Goal: Complete application form: Complete application form

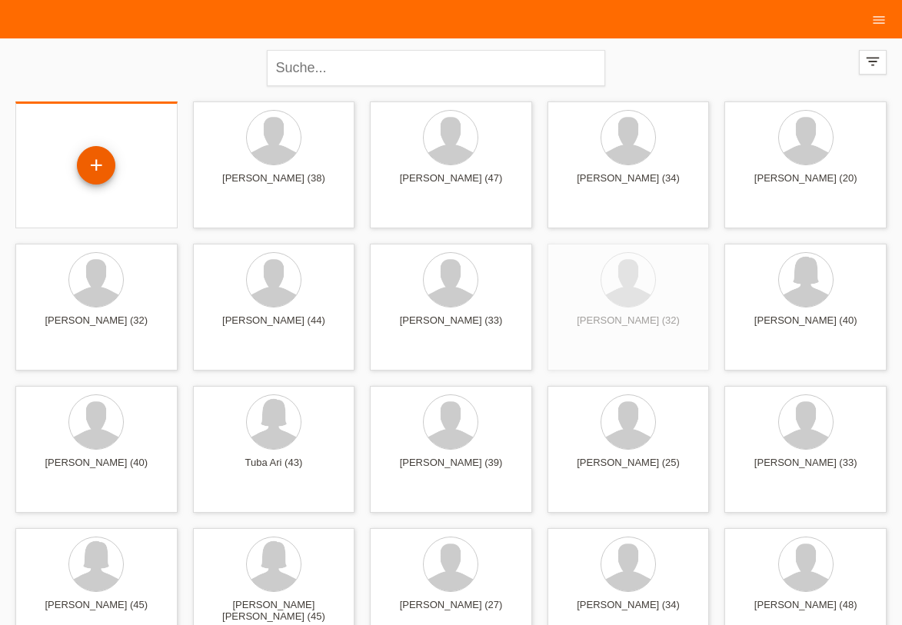
click at [99, 158] on div "+" at bounding box center [96, 165] width 37 height 26
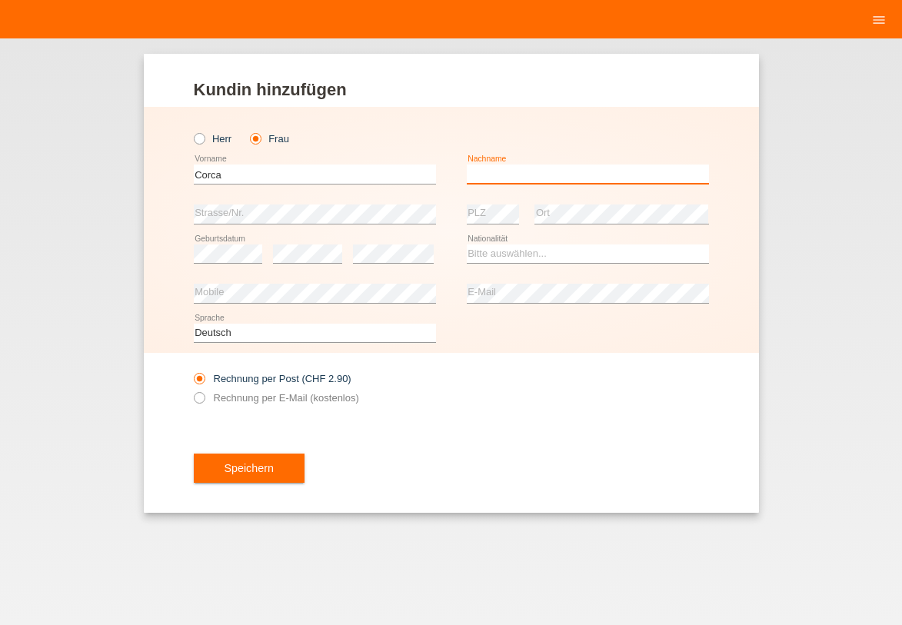
click at [516, 176] on input "text" at bounding box center [588, 173] width 242 height 19
click at [211, 404] on div "Rechnung per Post (CHF 2.90) Rechnung per E-Mail (kostenlos)" at bounding box center [315, 388] width 242 height 38
click at [191, 390] on icon at bounding box center [191, 390] width 0 height 0
click at [291, 171] on input "Corca" at bounding box center [315, 173] width 242 height 19
type input "C"
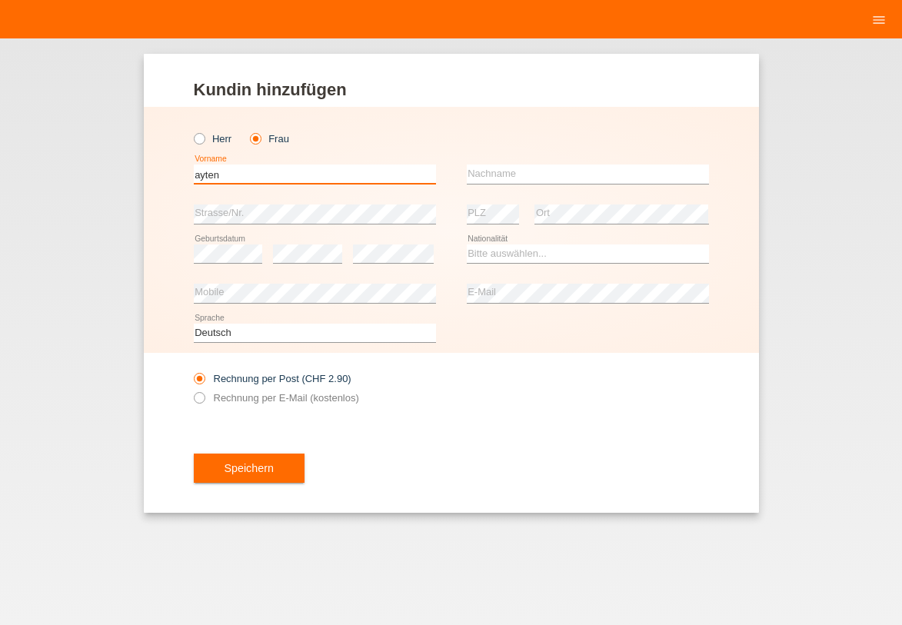
click at [318, 174] on input "ayten" at bounding box center [315, 173] width 242 height 19
click at [317, 174] on input "ayten" at bounding box center [315, 173] width 242 height 19
type input "Ayten"
click at [486, 167] on input "text" at bounding box center [588, 173] width 242 height 19
type input "Corca"
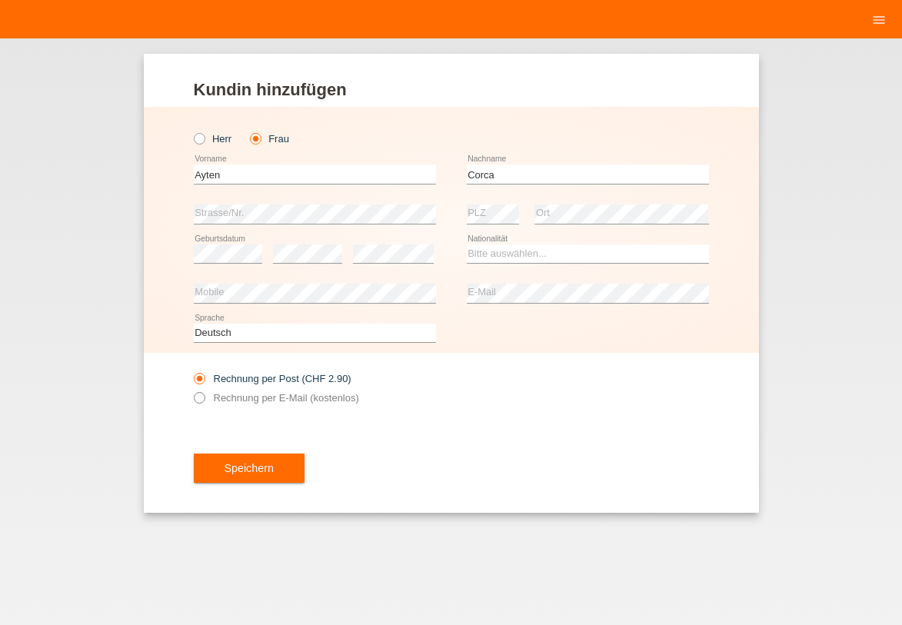
click at [191, 390] on icon at bounding box center [191, 390] width 0 height 0
click at [515, 248] on select "Bitte auswählen... Schweiz Deutschland Liechtenstein Österreich ------------ Af…" at bounding box center [588, 253] width 242 height 18
select select "TR"
click at [0, 0] on option "Türkei" at bounding box center [0, 0] width 0 height 0
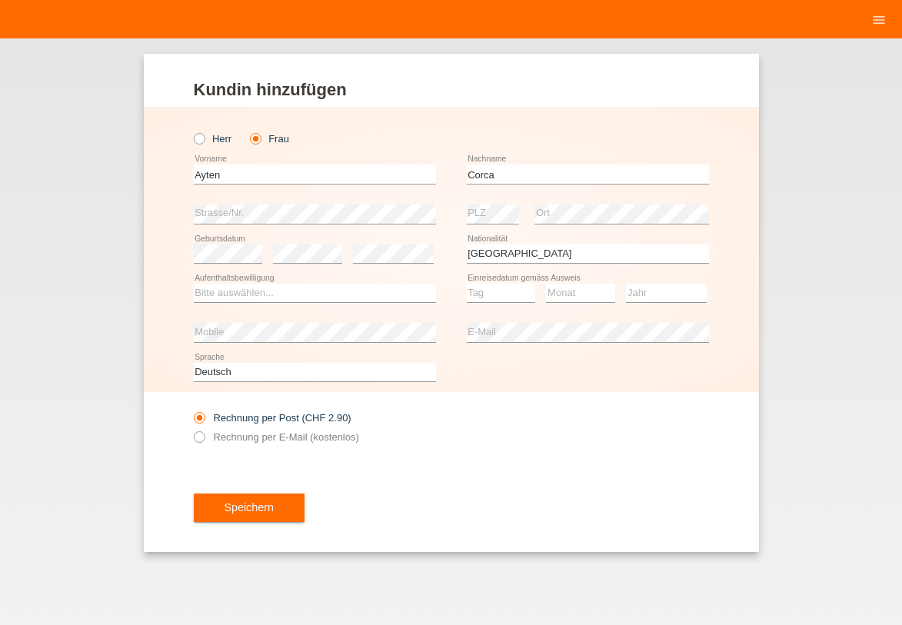
click at [377, 304] on div "Bitte auswählen... C B B - Flüchtlingsstatus Andere error Aufenthaltsbewilligung" at bounding box center [315, 293] width 242 height 39
click at [277, 287] on select "Bitte auswählen... C B B - Flüchtlingsstatus Andere" at bounding box center [315, 293] width 242 height 18
select select "C"
click at [0, 0] on option "C" at bounding box center [0, 0] width 0 height 0
click at [495, 285] on select "Tag 01 02 03 04 05 06 07 08 09 10 11" at bounding box center [501, 293] width 69 height 18
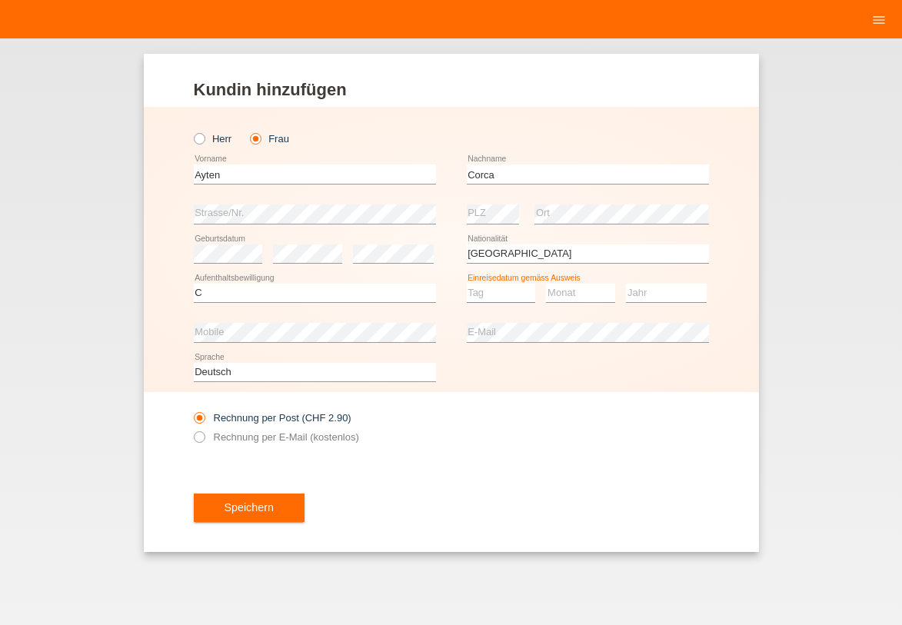
select select "17"
click at [0, 0] on option "17" at bounding box center [0, 0] width 0 height 0
click at [568, 291] on select "Monat 01 02 03 04 05 06 07 08 09 10 11" at bounding box center [580, 293] width 69 height 18
select select "09"
click at [0, 0] on option "09" at bounding box center [0, 0] width 0 height 0
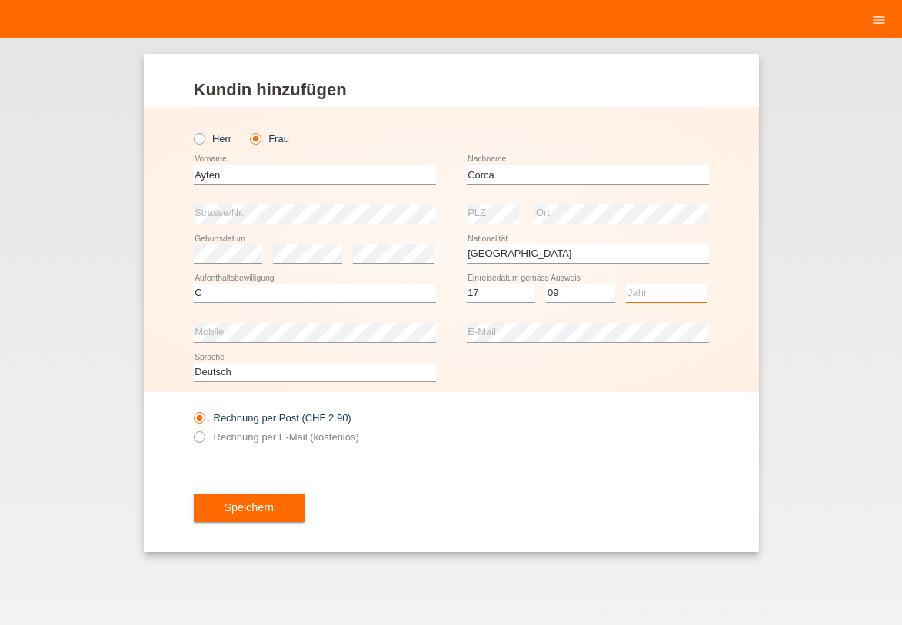
click at [649, 288] on select "Jahr 2025 2024 2023 2022 2021 2020 2019 2018 2017 2016 2015 2014 2013 2012 2011…" at bounding box center [666, 293] width 81 height 18
click at [686, 294] on select "Jahr 2025 2024 2023 2022 2021 2020 2019 2018 2017 2016 2015 2014 2013 2012 2011…" at bounding box center [666, 293] width 81 height 18
select select "2004"
click at [0, 0] on option "2004" at bounding box center [0, 0] width 0 height 0
click at [245, 440] on label "Rechnung per E-Mail (kostenlos)" at bounding box center [276, 437] width 165 height 12
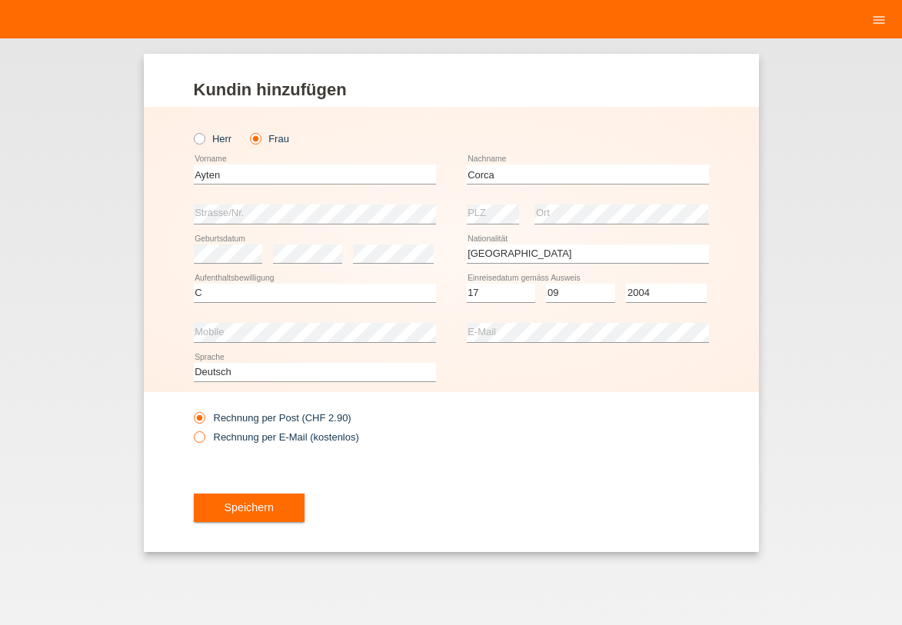
click at [204, 440] on input "Rechnung per E-Mail (kostenlos)" at bounding box center [199, 440] width 10 height 19
radio input "true"
click at [247, 423] on label "Rechnung per Post (CHF 2.90)" at bounding box center [273, 418] width 158 height 12
click at [204, 423] on input "Rechnung per Post (CHF 2.90)" at bounding box center [199, 421] width 10 height 19
radio input "true"
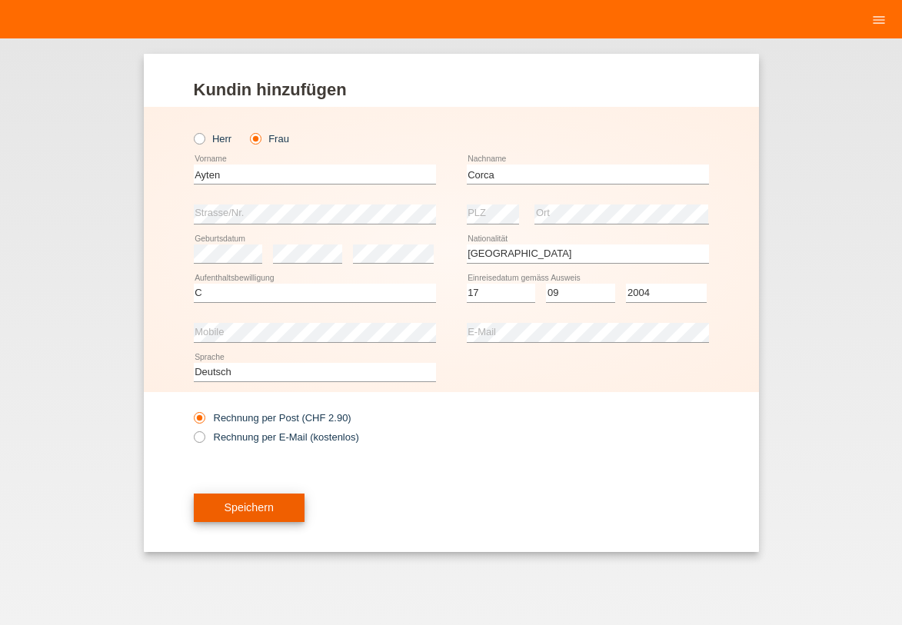
click at [228, 496] on button "Speichern" at bounding box center [249, 507] width 111 height 29
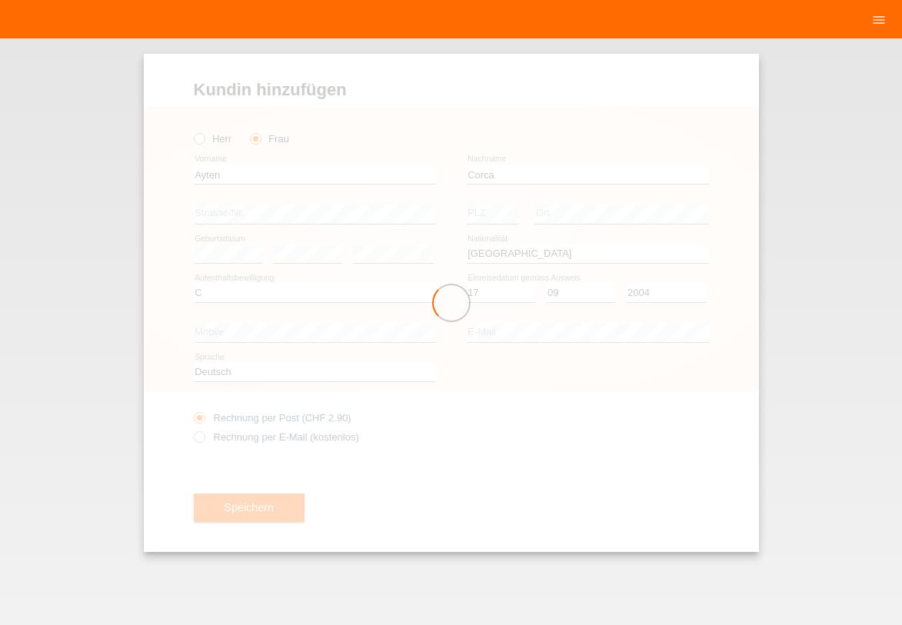
click at [292, 234] on div at bounding box center [451, 303] width 615 height 498
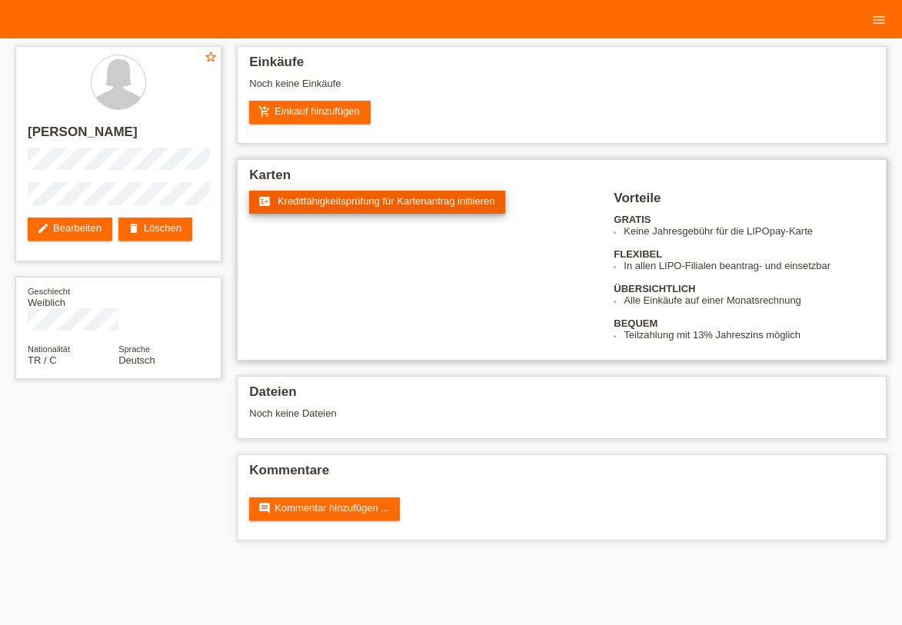
click at [361, 208] on link "fact_check Kreditfähigkeitsprüfung für Kartenantrag initiieren" at bounding box center [377, 202] width 256 height 23
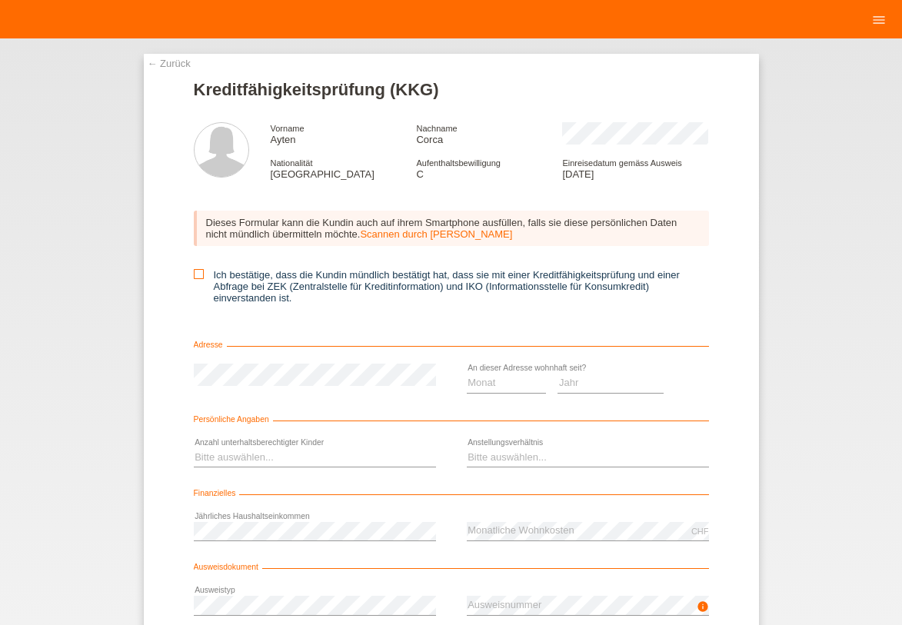
click at [194, 281] on label "Ich bestätige, dass die Kundin mündlich bestätigt hat, dass sie mit einer Kredi…" at bounding box center [451, 286] width 515 height 35
click at [194, 279] on input "Ich bestätige, dass die Kundin mündlich bestätigt hat, dass sie mit einer Kredi…" at bounding box center [199, 274] width 10 height 10
checkbox input "true"
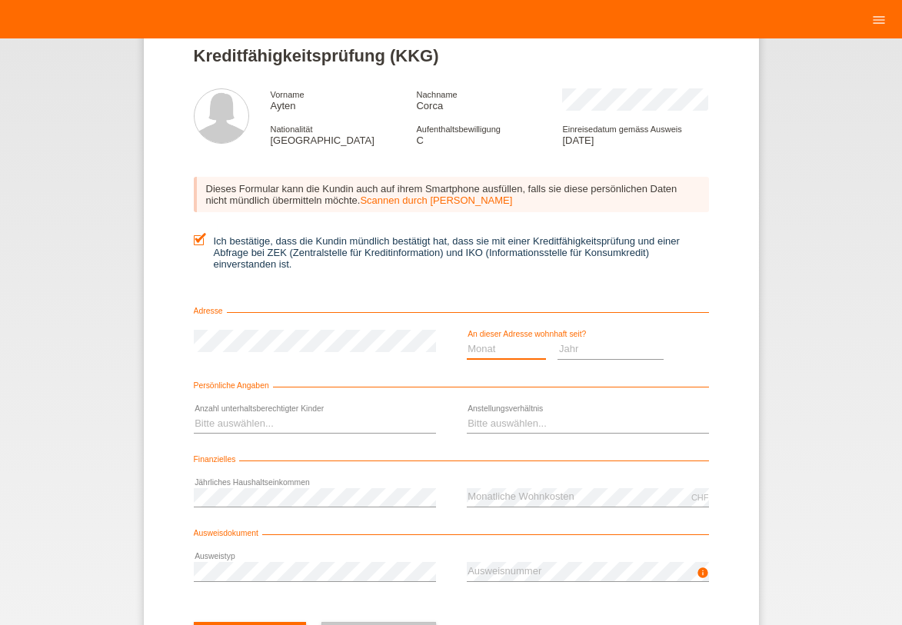
click at [507, 351] on select "Monat 01 02 03 04 05 06 07 08 09 10" at bounding box center [507, 349] width 80 height 18
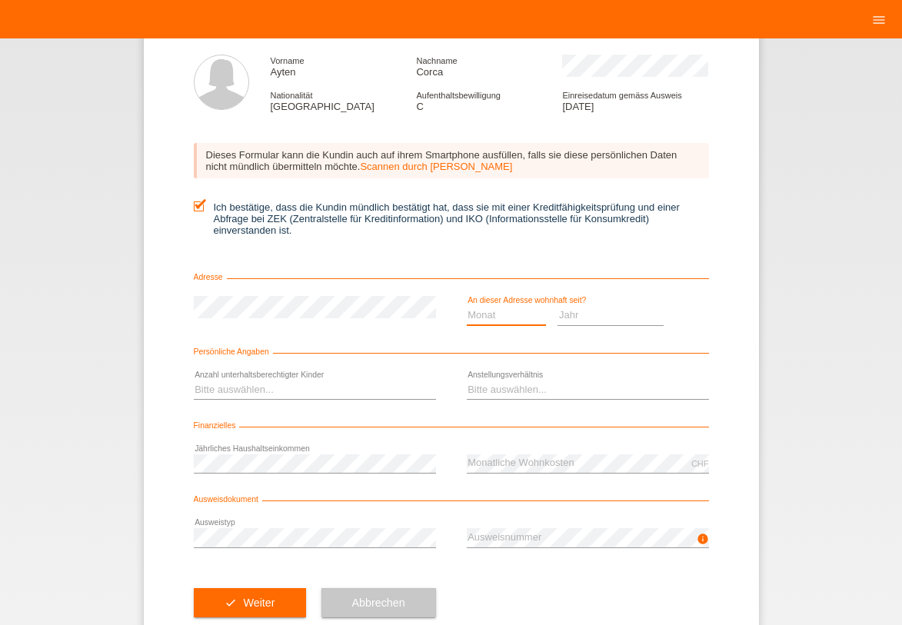
click at [506, 311] on select "Monat 01 02 03 04 05 06 07 08 09 10" at bounding box center [507, 315] width 80 height 18
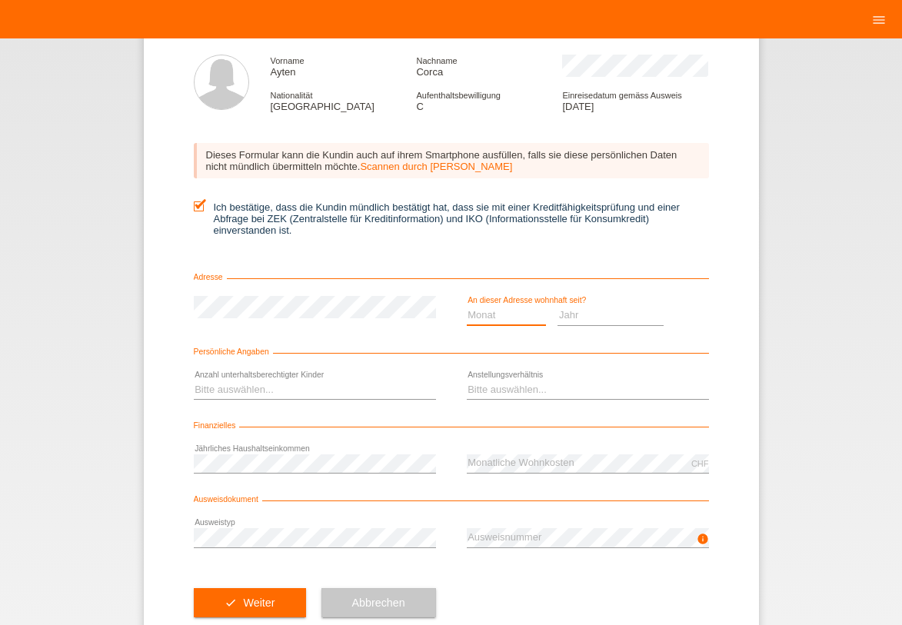
click at [506, 311] on select "Monat 01 02 03 04 05 06 07 08 09 10" at bounding box center [507, 315] width 80 height 18
click at [512, 320] on select "Monat 01 02 03 04 05 06 07 08 09 10" at bounding box center [507, 315] width 80 height 18
click at [512, 319] on select "Monat 01 02 03 04 05 06 07 08 09 10" at bounding box center [507, 315] width 80 height 18
click at [503, 317] on select "Monat 01 02 03 04 05 06 07 08 09 10" at bounding box center [507, 315] width 80 height 18
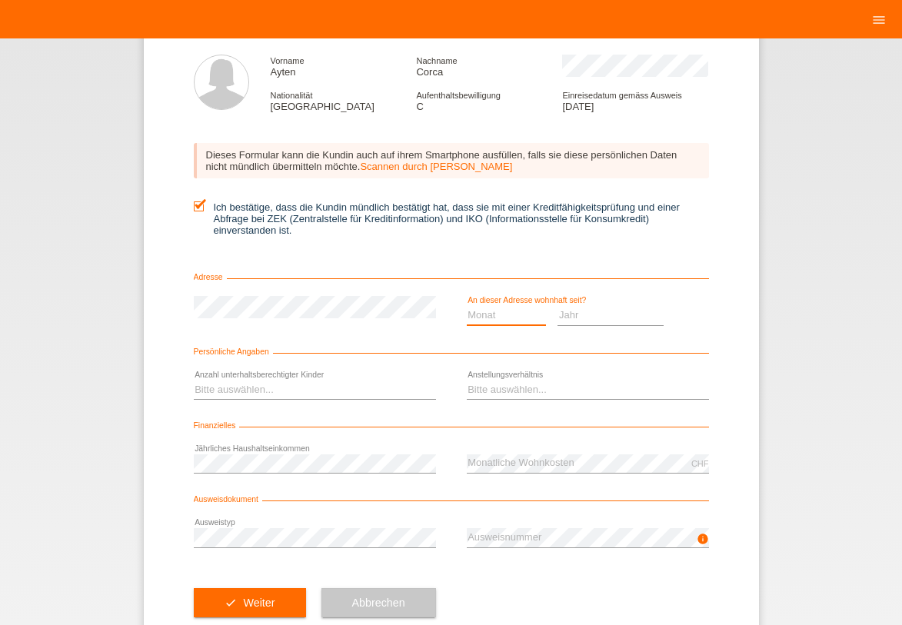
click at [503, 317] on select "Monat 01 02 03 04 05 06 07 08 09 10" at bounding box center [507, 315] width 80 height 18
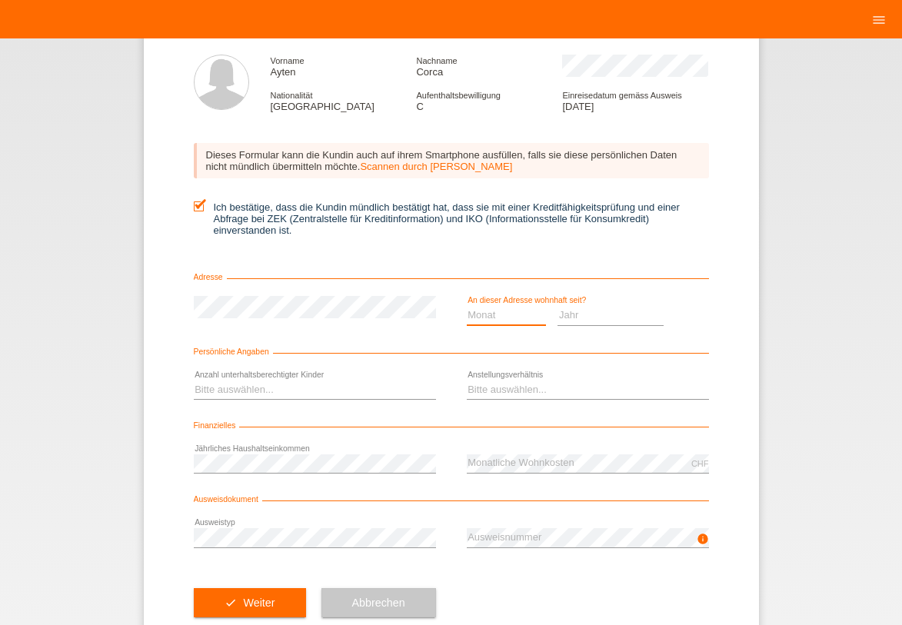
click at [503, 317] on select "Monat 01 02 03 04 05 06 07 08 09 10" at bounding box center [507, 315] width 80 height 18
click at [503, 313] on select "Monat 01 02 03 04 05 06 07 08 09 10" at bounding box center [507, 315] width 80 height 18
click at [506, 314] on select "Monat 01 02 03 04 05 06 07 08 09 10" at bounding box center [507, 315] width 80 height 18
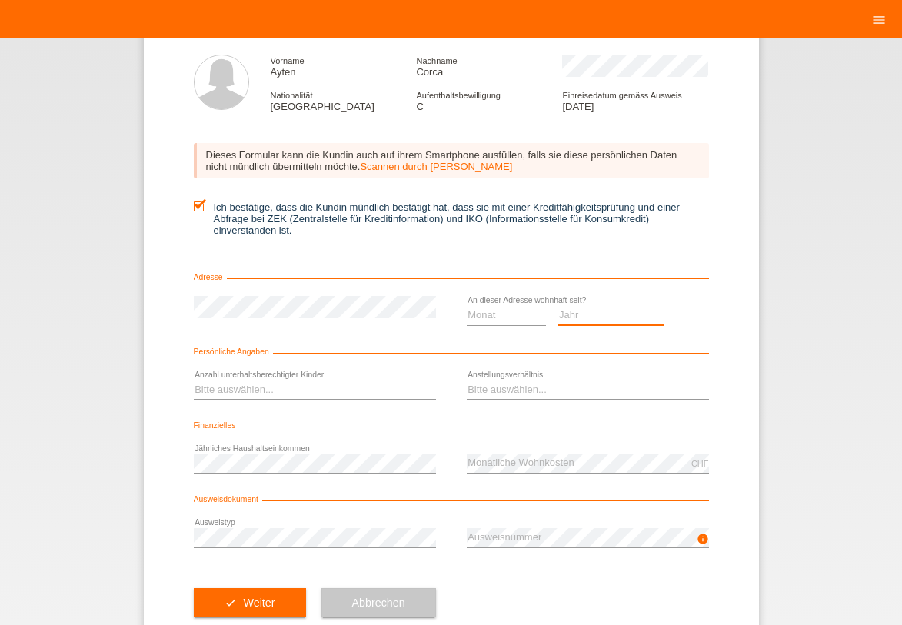
click at [573, 320] on select "Jahr 2025 2024 2023 2022 2021 2020 2019 2018 2017 2016 2015 2014 2013 2012 2011…" at bounding box center [610, 315] width 106 height 18
click at [535, 319] on select "Monat 01 02 03 04 05 06 07 08 09 10" at bounding box center [507, 315] width 80 height 18
click at [568, 318] on select "Jahr 2025 2024 2023 2022 2021 2020 2019 2018 2017 2016 2015 2014 2013 2012 2011…" at bounding box center [610, 315] width 106 height 18
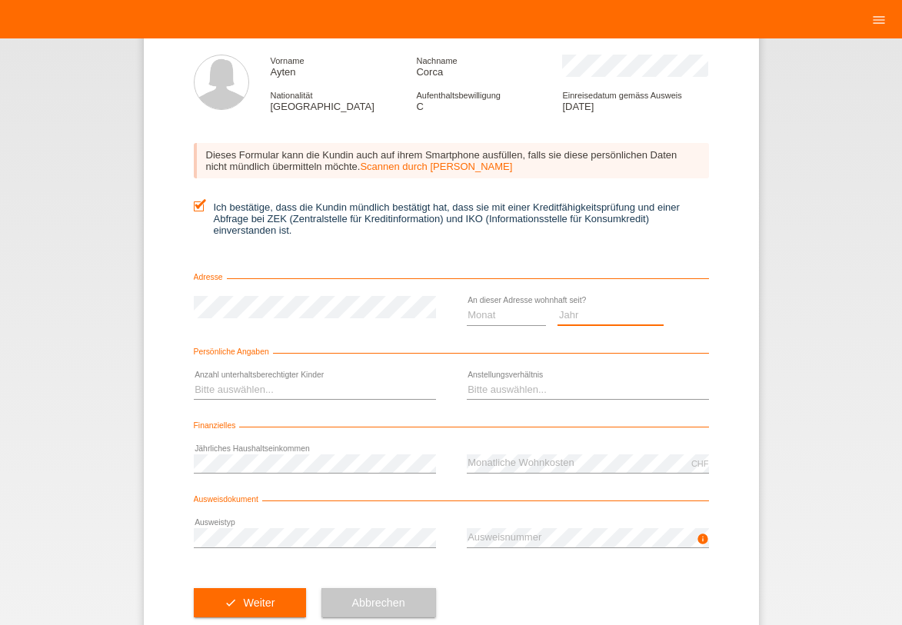
select select "2016"
click at [0, 0] on option "2016" at bounding box center [0, 0] width 0 height 0
click at [522, 315] on select "Monat 01 02 03 04 05 06 07 08 09 10" at bounding box center [507, 315] width 80 height 18
click at [496, 311] on select "Monat 01 02 03 04 05 06 07 08 09 10" at bounding box center [507, 315] width 80 height 18
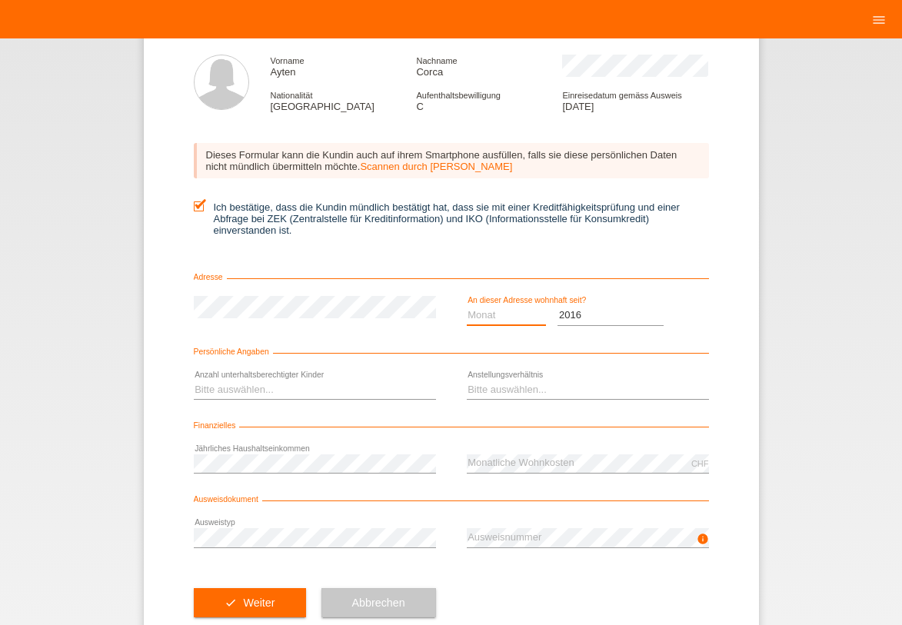
click at [496, 311] on select "Monat 01 02 03 04 05 06 07 08 09 10" at bounding box center [507, 315] width 80 height 18
click at [498, 318] on select "Monat 01 02 03 04 05 06 07 08 09 10" at bounding box center [507, 315] width 80 height 18
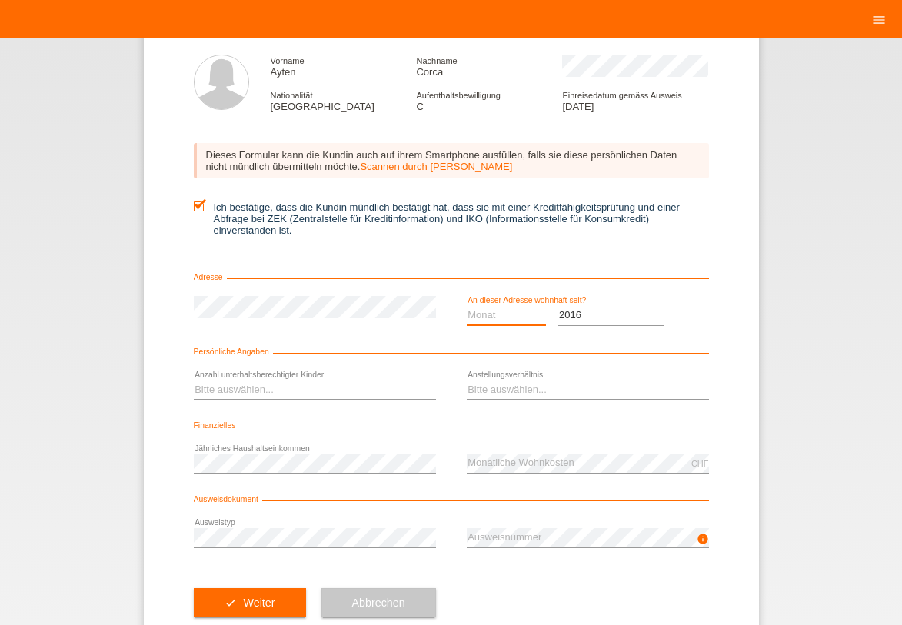
click at [498, 318] on select "Monat 01 02 03 04 05 06 07 08 09 10" at bounding box center [507, 315] width 80 height 18
click at [524, 312] on select "Monat 01 02 03 04 05 06 07 08 09 10" at bounding box center [507, 315] width 80 height 18
click at [484, 310] on select "Monat 01 02 03 04 05 06 07 08 09 10" at bounding box center [507, 315] width 80 height 18
click at [481, 310] on select "Monat 01 02 03 04 05 06 07 08 09 10" at bounding box center [507, 315] width 80 height 18
click at [561, 319] on select "Jahr 2025 2024 2023 2022 2021 2020 2019 2018 2017 2016 2015 2014 2013 2012 2011…" at bounding box center [610, 315] width 106 height 18
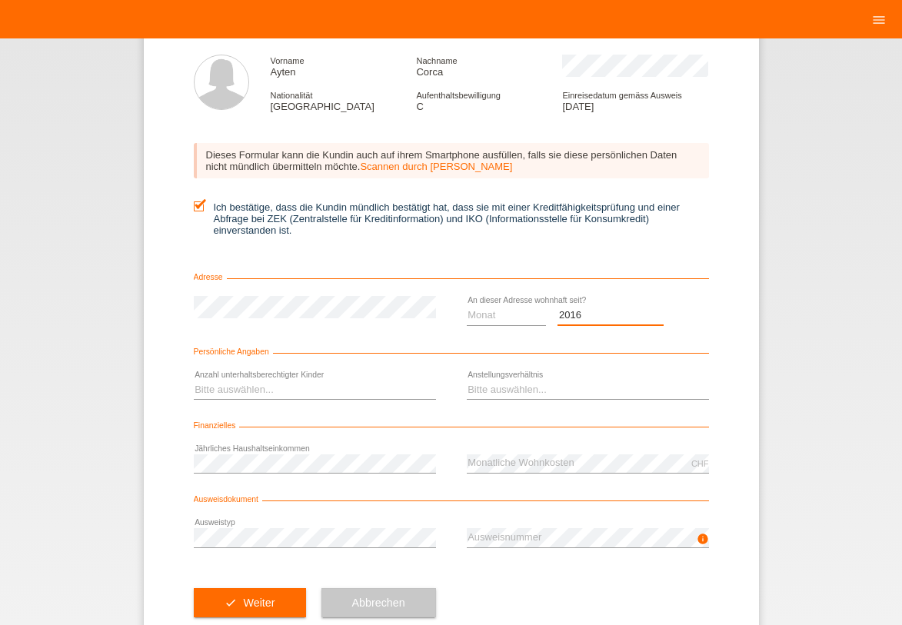
click at [561, 319] on select "Jahr 2025 2024 2023 2022 2021 2020 2019 2018 2017 2016 2015 2014 2013 2012 2011…" at bounding box center [610, 315] width 106 height 18
click at [571, 310] on select "Jahr 2025 2024 2023 2022 2021 2020 2019 2018 2017 2016 2015 2014 2013 2012 2011…" at bounding box center [610, 315] width 106 height 18
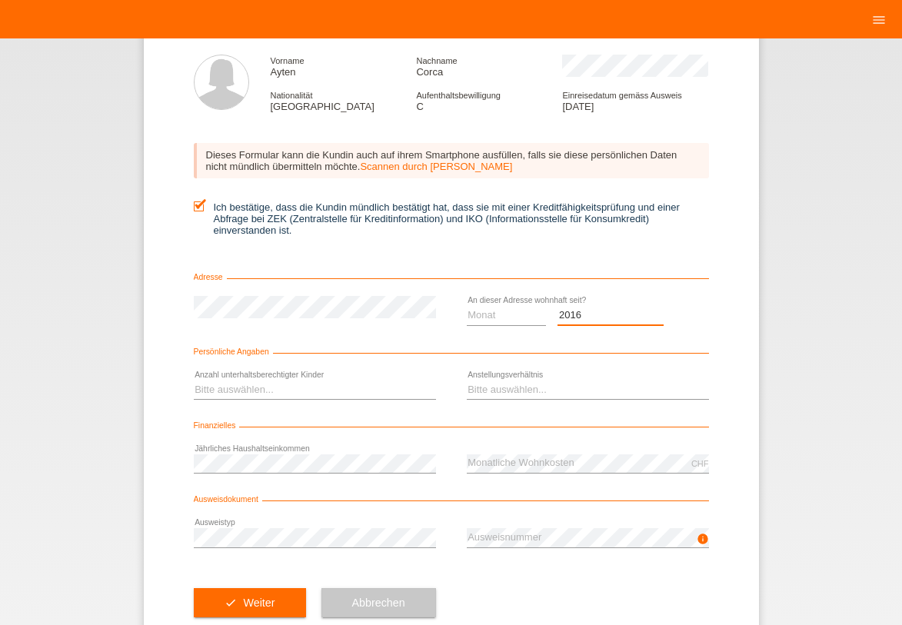
scroll to position [101, 0]
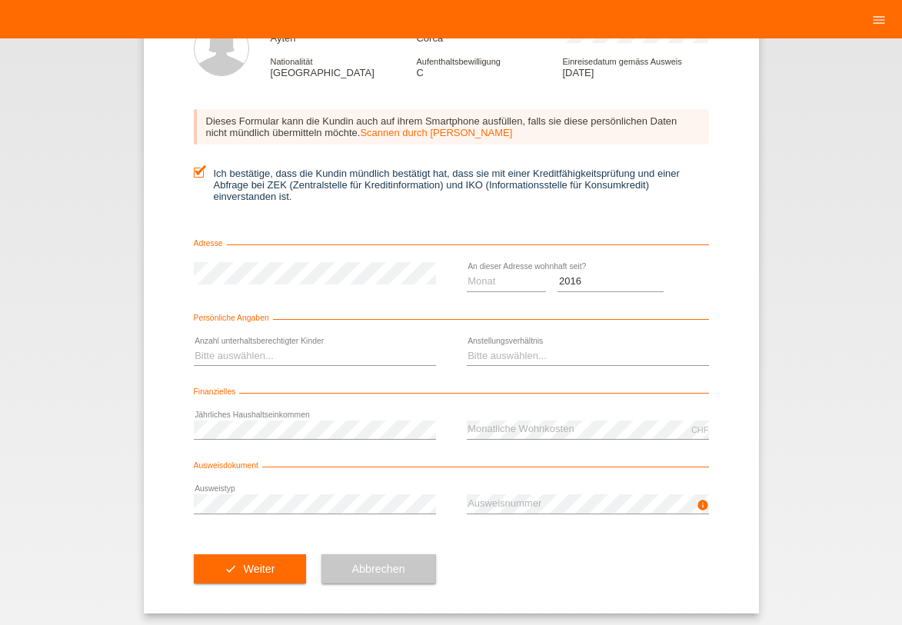
click at [532, 291] on icon at bounding box center [507, 291] width 80 height 1
click at [528, 287] on select "Monat 01 02 03 04 05 06 07 08 09 10" at bounding box center [507, 281] width 80 height 18
click at [516, 275] on select "Monat 01 02 03 04 05 06 07 08 09 10" at bounding box center [507, 281] width 80 height 18
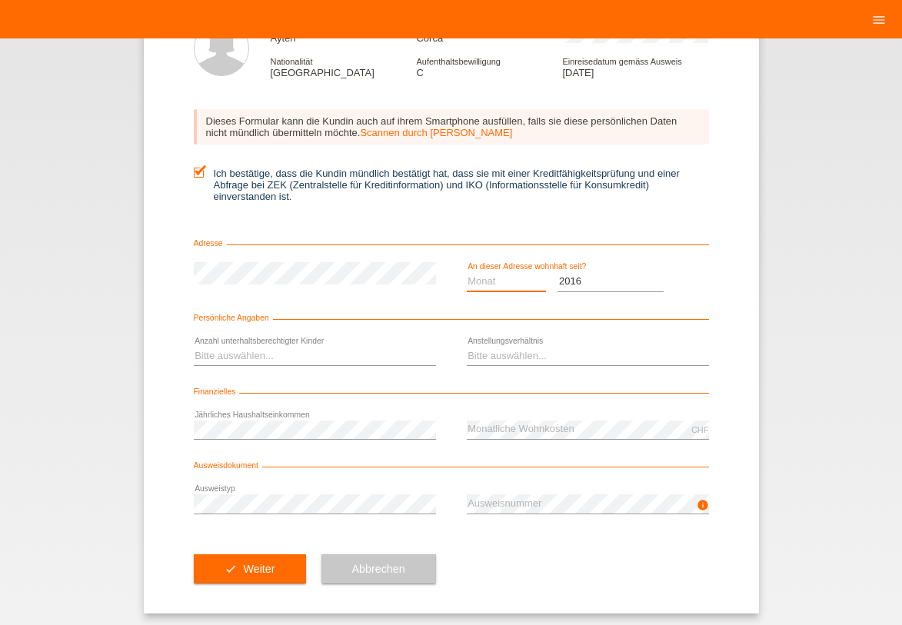
click at [516, 275] on select "Monat 01 02 03 04 05 06 07 08 09 10" at bounding box center [507, 281] width 80 height 18
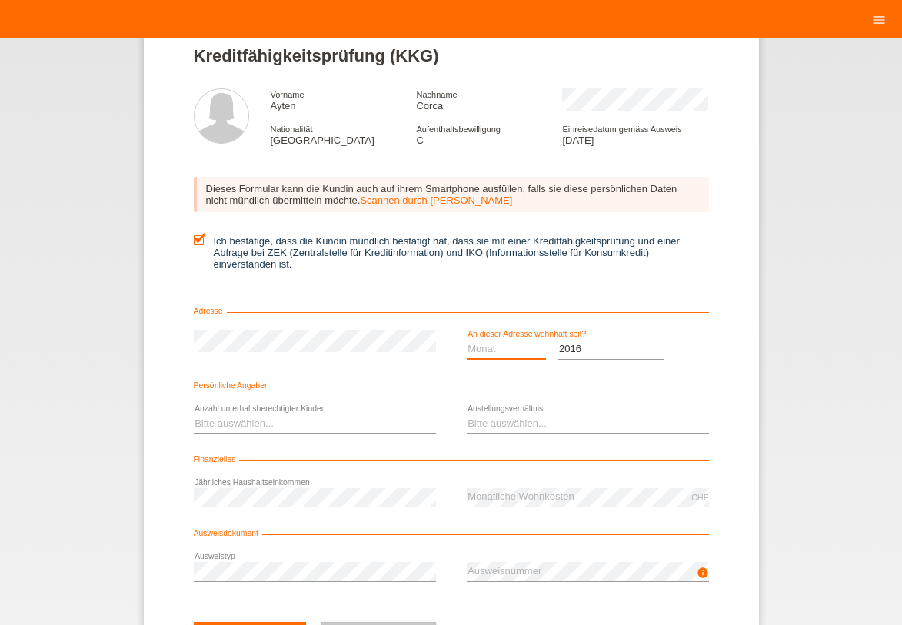
scroll to position [68, 0]
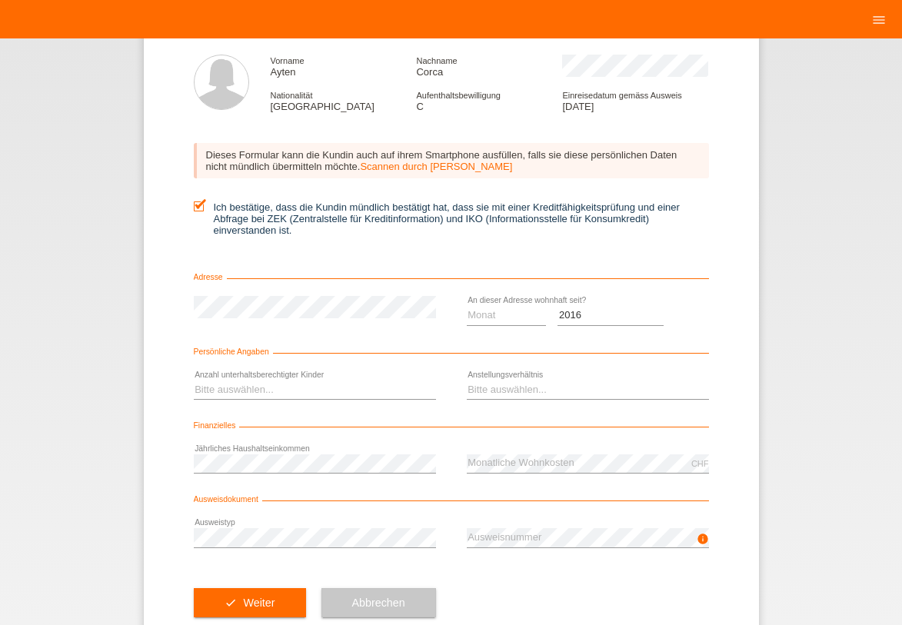
click at [508, 303] on div "Monat 01 02 03 04 05 06 07 08 09 10 11 12 error" at bounding box center [507, 315] width 80 height 39
click at [508, 317] on select "Monat 01 02 03 04 05 06 07 08 09 10" at bounding box center [507, 315] width 80 height 18
select select "03"
click at [0, 0] on option "03" at bounding box center [0, 0] width 0 height 0
click at [397, 396] on select "Bitte auswählen... 0 1 2 3 4 5 6 7 8 9" at bounding box center [315, 389] width 242 height 18
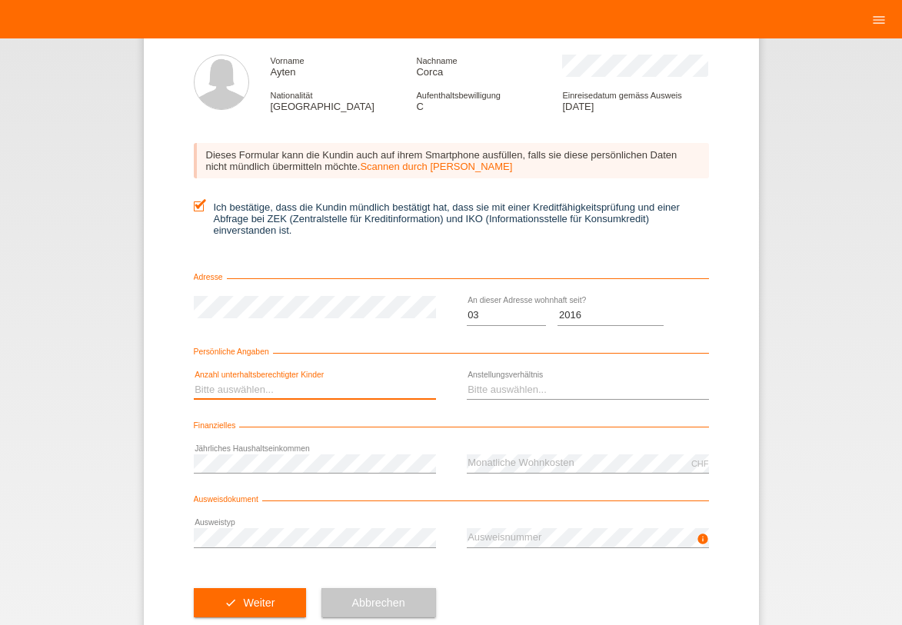
click at [393, 385] on select "Bitte auswählen... 0 1 2 3 4 5 6 7 8 9" at bounding box center [315, 389] width 242 height 18
click at [384, 386] on select "Bitte auswählen... 0 1 2 3 4 5 6 7 8 9" at bounding box center [315, 389] width 242 height 18
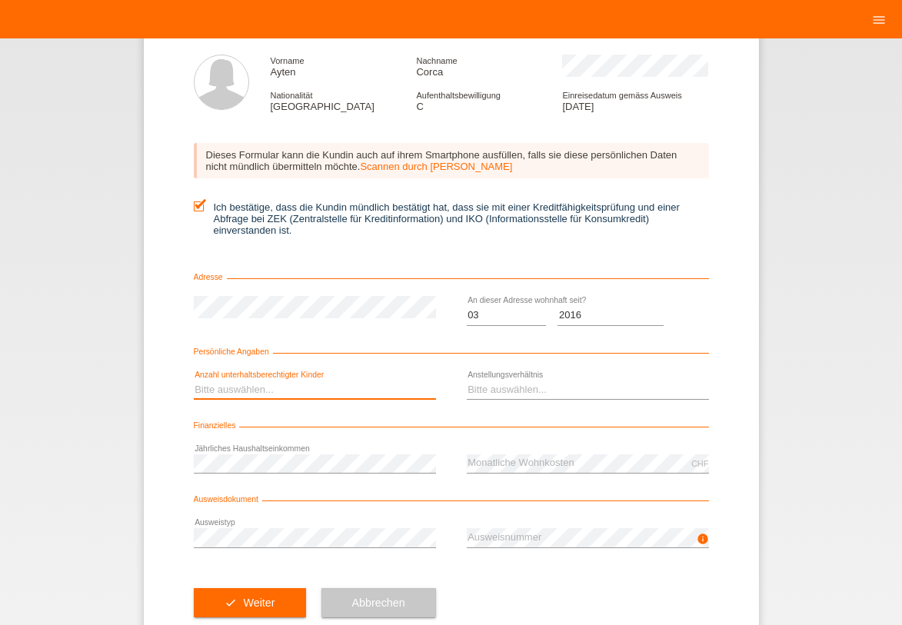
click at [384, 386] on select "Bitte auswählen... 0 1 2 3 4 5 6 7 8 9" at bounding box center [315, 389] width 242 height 18
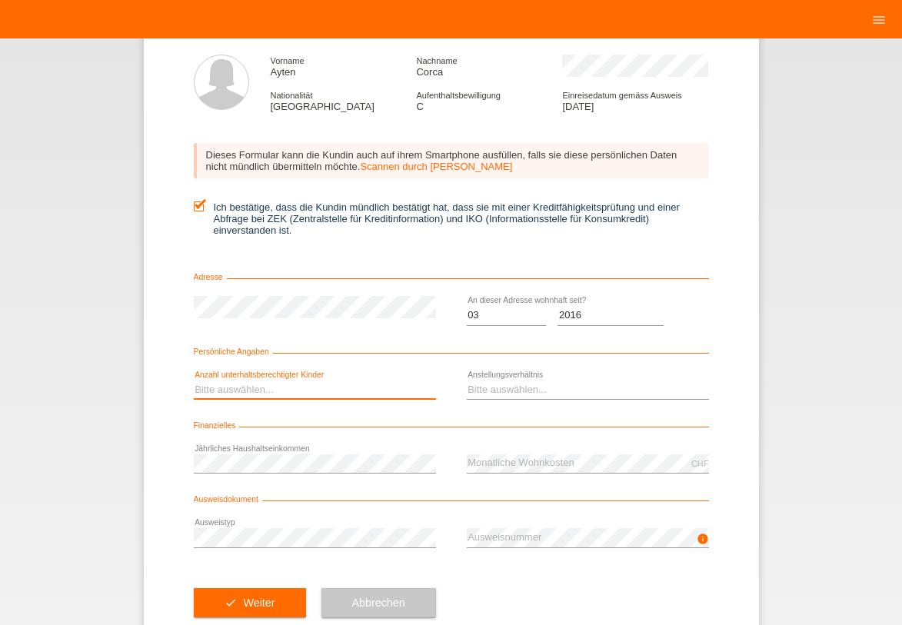
click at [383, 388] on select "Bitte auswählen... 0 1 2 3 4 5 6 7 8 9" at bounding box center [315, 389] width 242 height 18
click at [384, 389] on select "Bitte auswählen... 0 1 2 3 4 5 6 7 8 9" at bounding box center [315, 389] width 242 height 18
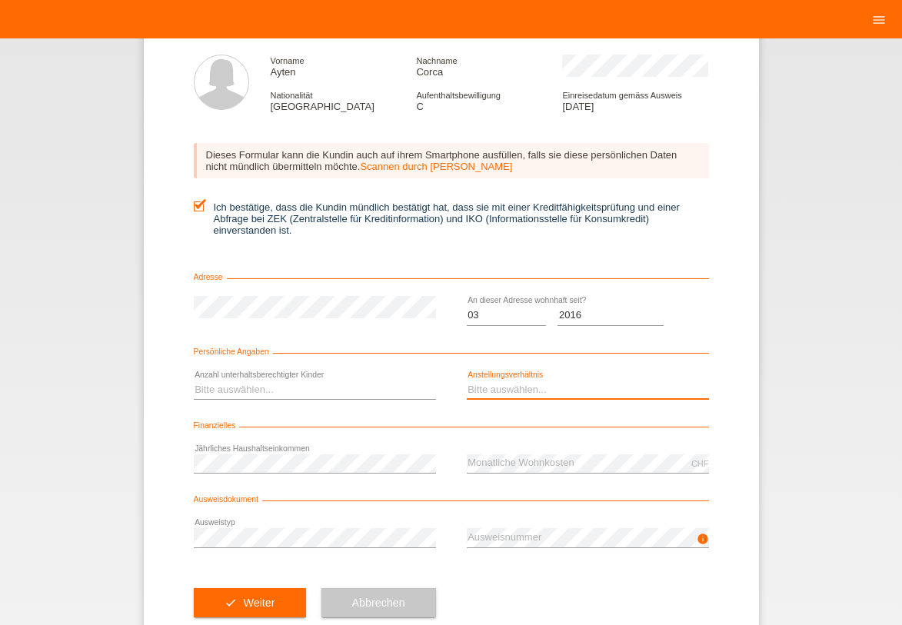
click at [506, 381] on select "Bitte auswählen... Unbefristet Befristet Lehrling/Student Pensioniert Nicht arb…" at bounding box center [588, 389] width 242 height 18
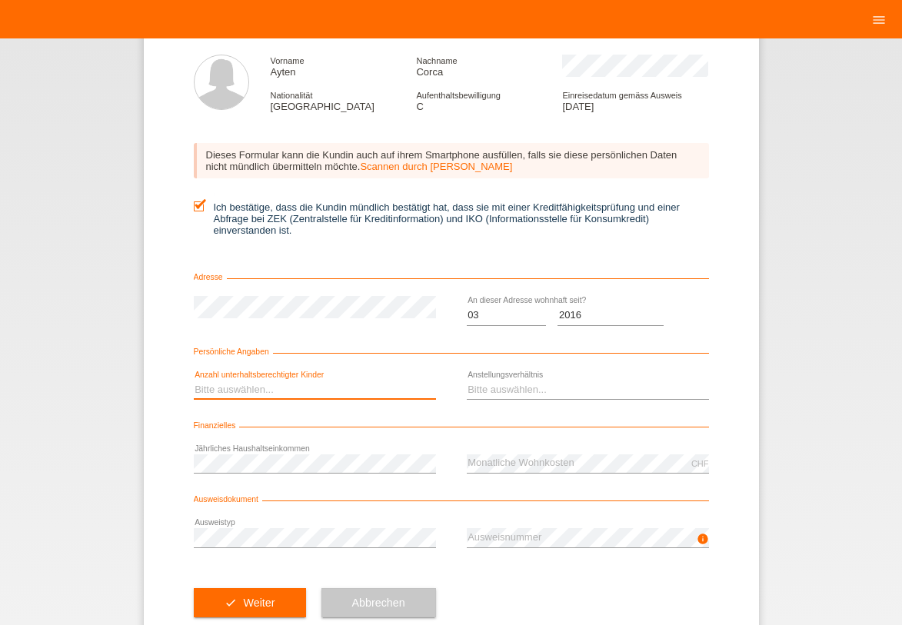
click at [357, 393] on select "Bitte auswählen... 0 1 2 3 4 5 6 7 8 9" at bounding box center [315, 389] width 242 height 18
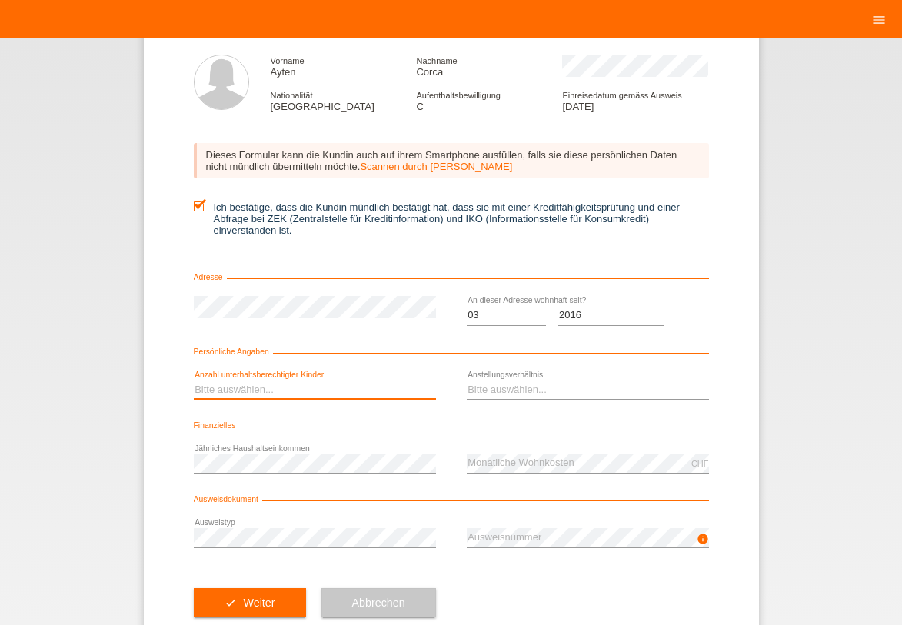
click at [357, 393] on select "Bitte auswählen... 0 1 2 3 4 5 6 7 8 9" at bounding box center [315, 389] width 242 height 18
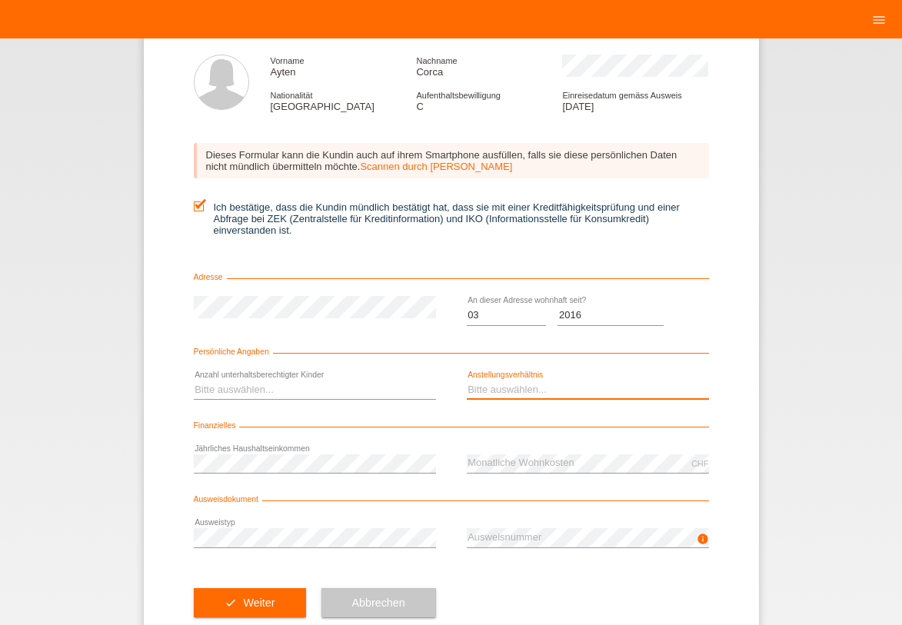
click at [485, 393] on select "Bitte auswählen... Unbefristet Befristet Lehrling/Student Pensioniert Nicht arb…" at bounding box center [588, 389] width 242 height 18
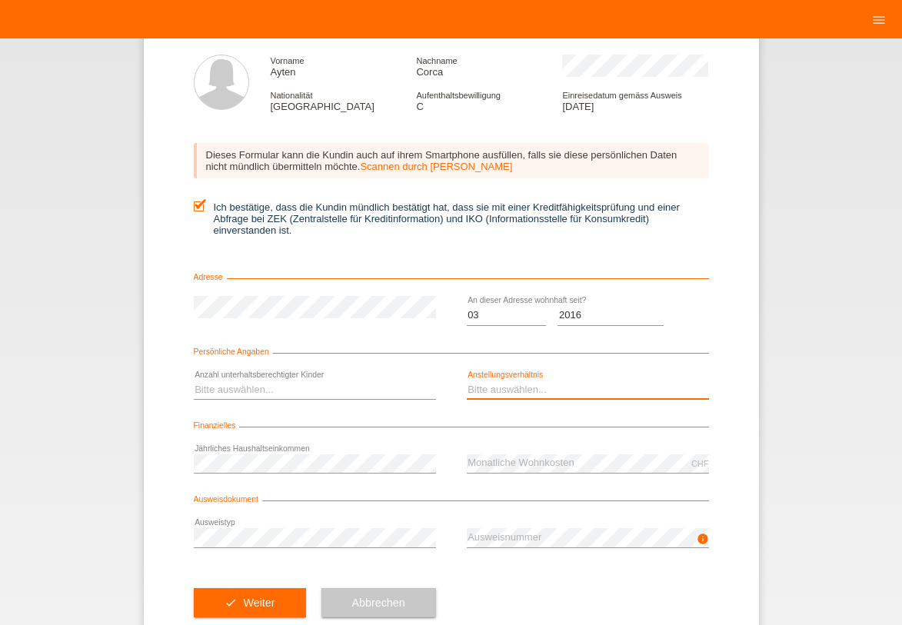
click at [512, 390] on select "Bitte auswählen... Unbefristet Befristet Lehrling/Student Pensioniert Nicht arb…" at bounding box center [588, 389] width 242 height 18
click at [515, 378] on div "Bitte auswählen... Unbefristet Befristet Lehrling/Student Pensioniert Nicht arb…" at bounding box center [588, 389] width 242 height 39
click at [514, 390] on select "Bitte auswählen... Unbefristet Befristet Lehrling/Student Pensioniert Nicht arb…" at bounding box center [588, 389] width 242 height 18
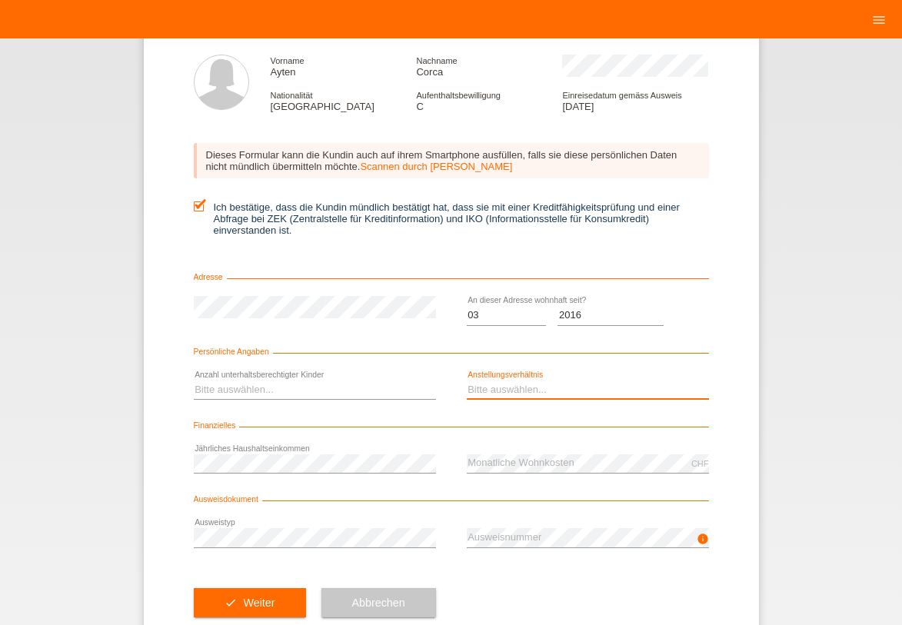
select select "UNLIMITED"
click at [0, 0] on option "Unbefristet" at bounding box center [0, 0] width 0 height 0
click at [512, 387] on select "Bitte auswählen... Unbefristet Befristet Lehrling/Student Pensioniert Nicht arb…" at bounding box center [588, 389] width 242 height 18
click at [0, 0] on option "Bitte auswählen..." at bounding box center [0, 0] width 0 height 0
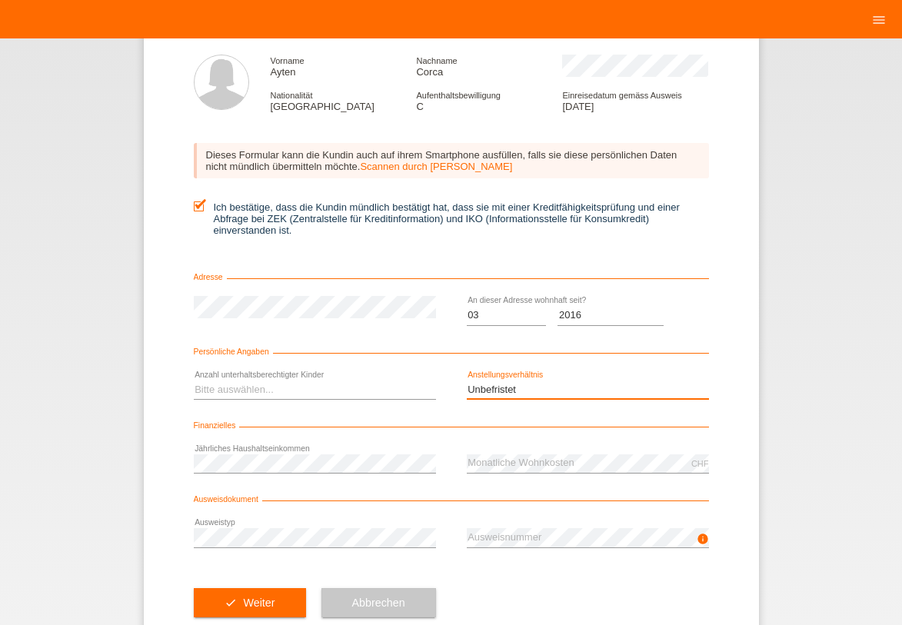
click at [0, 0] on option "Bitte auswählen..." at bounding box center [0, 0] width 0 height 0
click at [478, 387] on select "Bitte auswählen... Unbefristet Befristet Lehrling/Student Pensioniert Nicht arb…" at bounding box center [588, 389] width 242 height 18
click at [493, 389] on select "Bitte auswählen... Unbefristet Befristet Lehrling/Student Pensioniert Nicht arb…" at bounding box center [588, 389] width 242 height 18
click at [497, 388] on select "Bitte auswählen... Unbefristet Befristet Lehrling/Student Pensioniert Nicht arb…" at bounding box center [588, 389] width 242 height 18
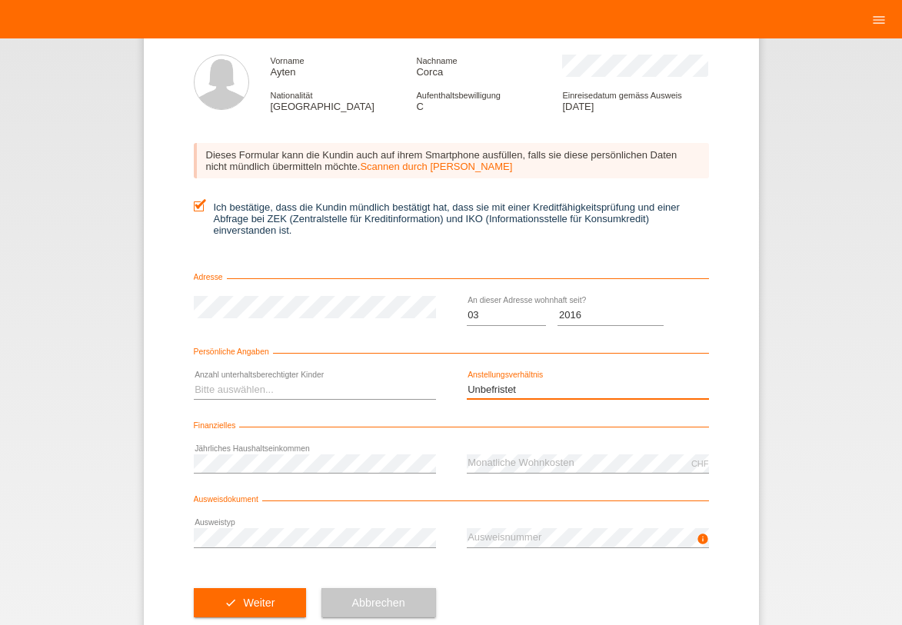
click at [497, 388] on select "Bitte auswählen... Unbefristet Befristet Lehrling/Student Pensioniert Nicht arb…" at bounding box center [588, 389] width 242 height 18
click at [496, 389] on select "Bitte auswählen... Unbefristet Befristet Lehrling/Student Pensioniert Nicht arb…" at bounding box center [588, 389] width 242 height 18
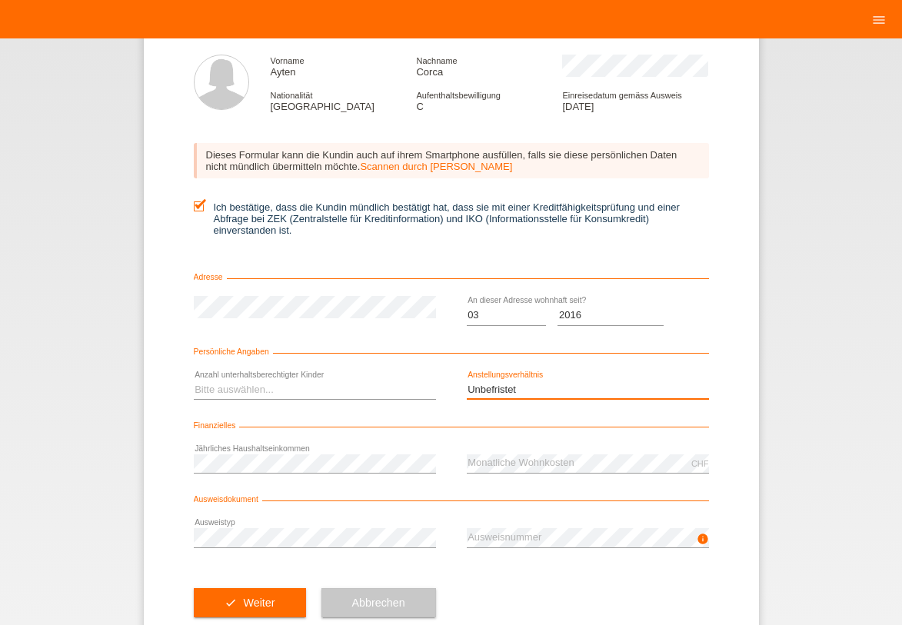
click at [496, 389] on select "Bitte auswählen... Unbefristet Befristet Lehrling/Student Pensioniert Nicht arb…" at bounding box center [588, 389] width 242 height 18
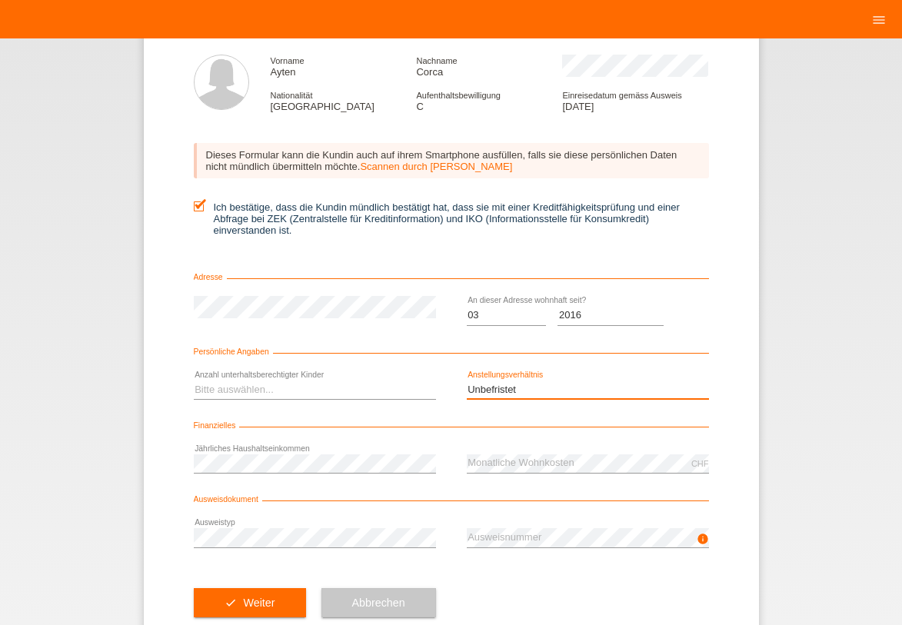
click at [496, 389] on select "Bitte auswählen... Unbefristet Befristet Lehrling/Student Pensioniert Nicht arb…" at bounding box center [588, 389] width 242 height 18
click at [510, 391] on select "Bitte auswählen... Unbefristet Befristet Lehrling/Student Pensioniert Nicht arb…" at bounding box center [588, 389] width 242 height 18
click at [503, 390] on select "Bitte auswählen... Unbefristet Befristet Lehrling/Student Pensioniert Nicht arb…" at bounding box center [588, 389] width 242 height 18
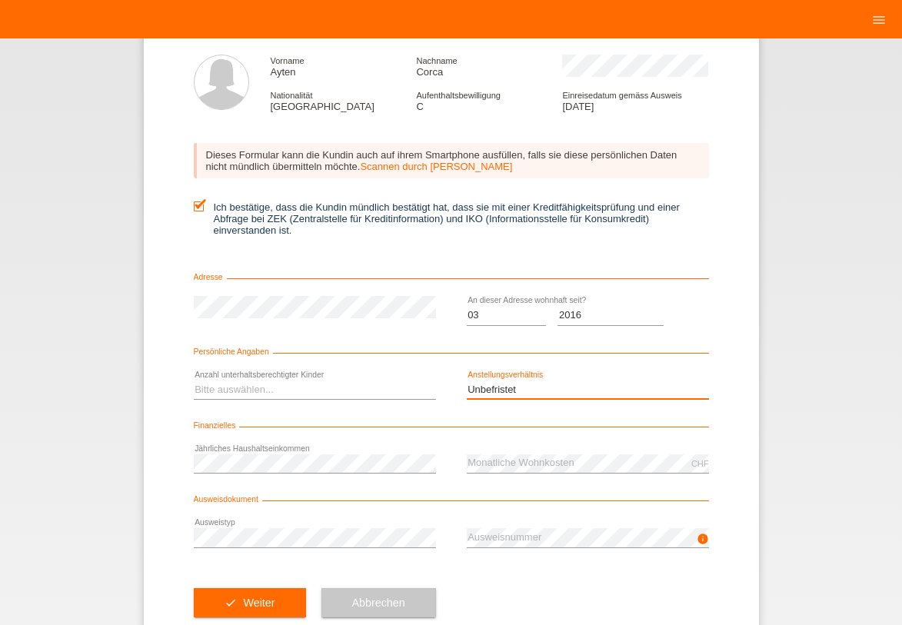
click at [512, 387] on select "Bitte auswählen... Unbefristet Befristet Lehrling/Student Pensioniert Nicht arb…" at bounding box center [588, 389] width 242 height 18
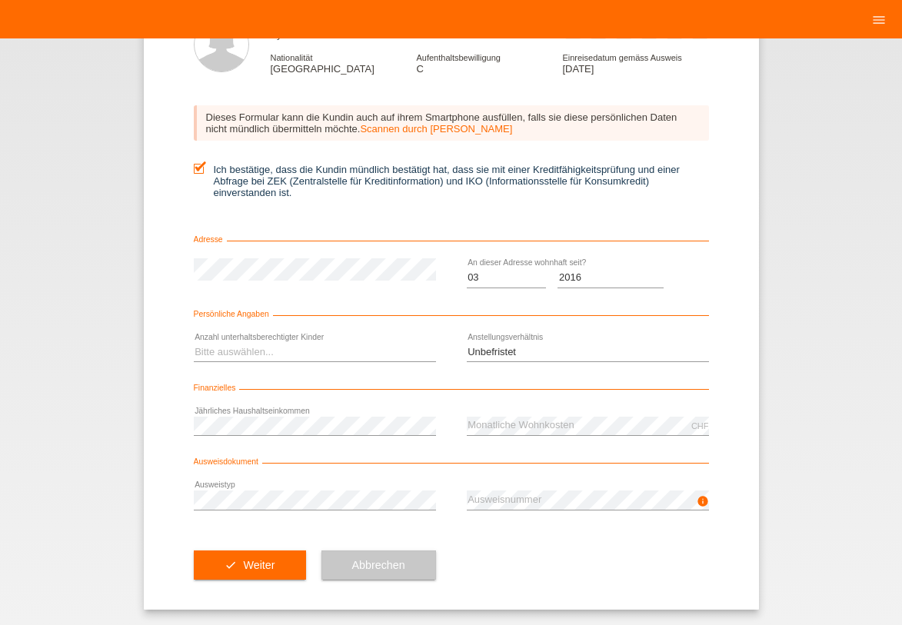
click at [512, 389] on span at bounding box center [451, 389] width 515 height 1
click at [515, 358] on select "Bitte auswählen... Unbefristet Befristet Lehrling/Student Pensioniert Nicht arb…" at bounding box center [588, 352] width 242 height 18
click at [521, 353] on select "Bitte auswählen... Unbefristet Befristet Lehrling/Student Pensioniert Nicht arb…" at bounding box center [588, 352] width 242 height 18
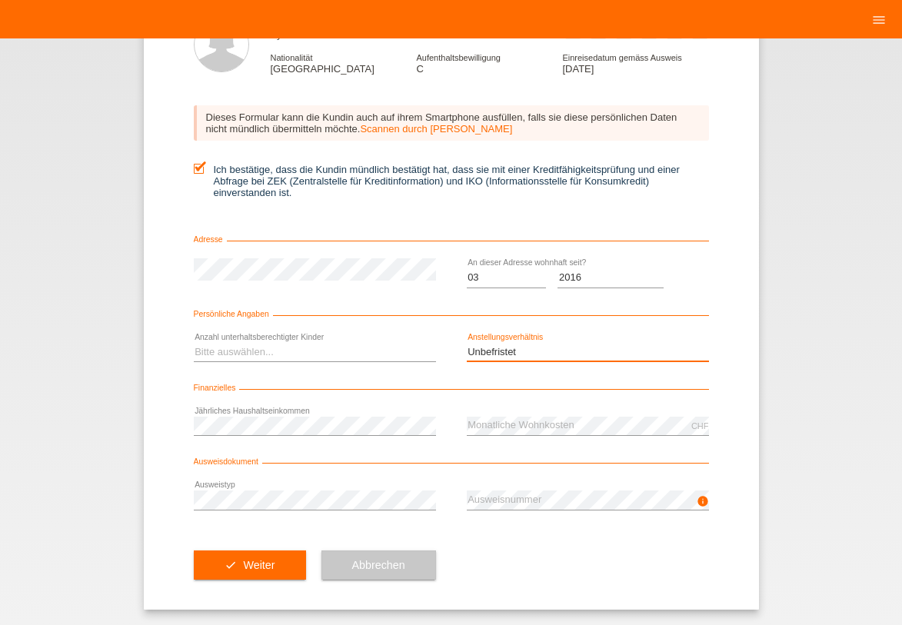
click at [521, 353] on select "Bitte auswählen... Unbefristet Befristet Lehrling/Student Pensioniert Nicht arb…" at bounding box center [588, 352] width 242 height 18
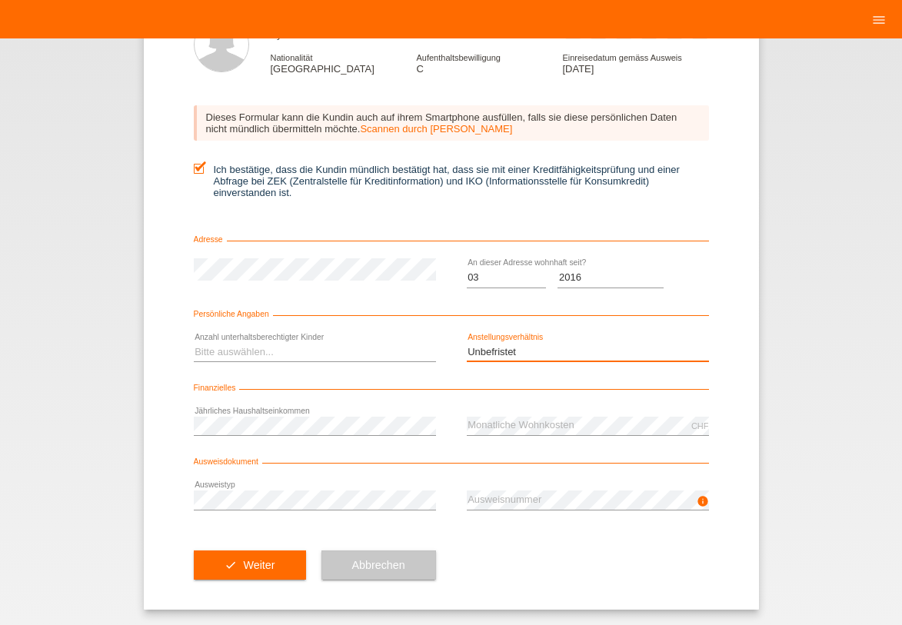
click at [520, 353] on select "Bitte auswählen... Unbefristet Befristet Lehrling/Student Pensioniert Nicht arb…" at bounding box center [588, 352] width 242 height 18
click at [470, 360] on div "Bitte auswählen... Unbefristet Befristet Lehrling/Student Pensioniert Nicht arb…" at bounding box center [588, 352] width 242 height 39
click at [478, 352] on select "Bitte auswählen... Unbefristet Befristet Lehrling/Student Pensioniert Nicht arb…" at bounding box center [588, 352] width 242 height 18
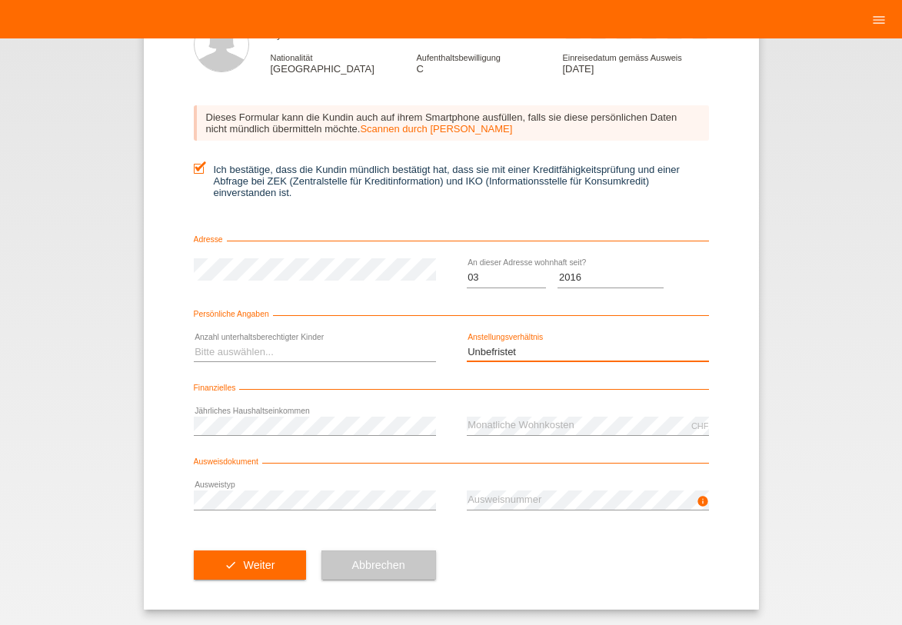
click at [478, 352] on select "Bitte auswählen... Unbefristet Befristet Lehrling/Student Pensioniert Nicht arb…" at bounding box center [588, 352] width 242 height 18
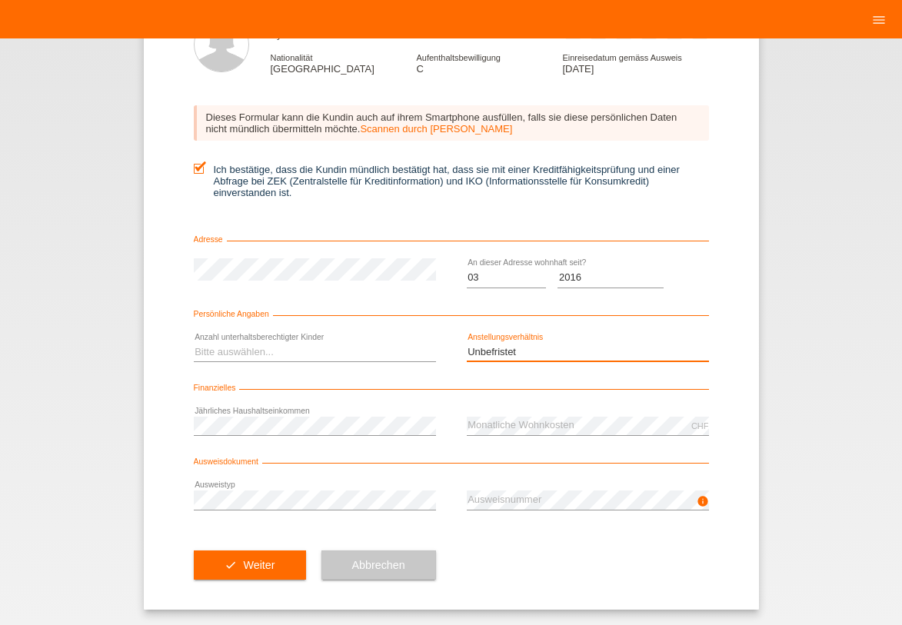
click at [478, 352] on select "Bitte auswählen... Unbefristet Befristet Lehrling/Student Pensioniert Nicht arb…" at bounding box center [588, 352] width 242 height 18
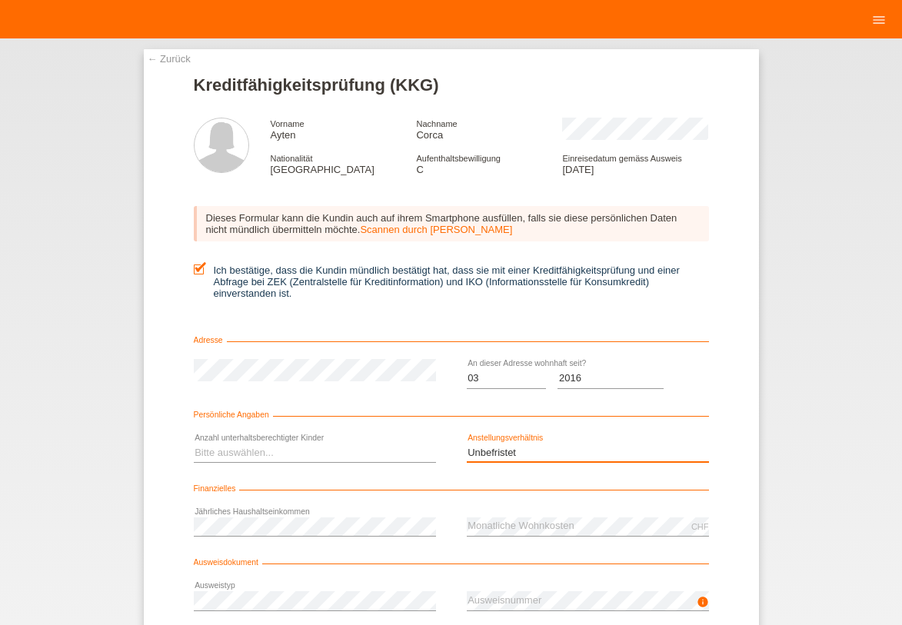
scroll to position [0, 0]
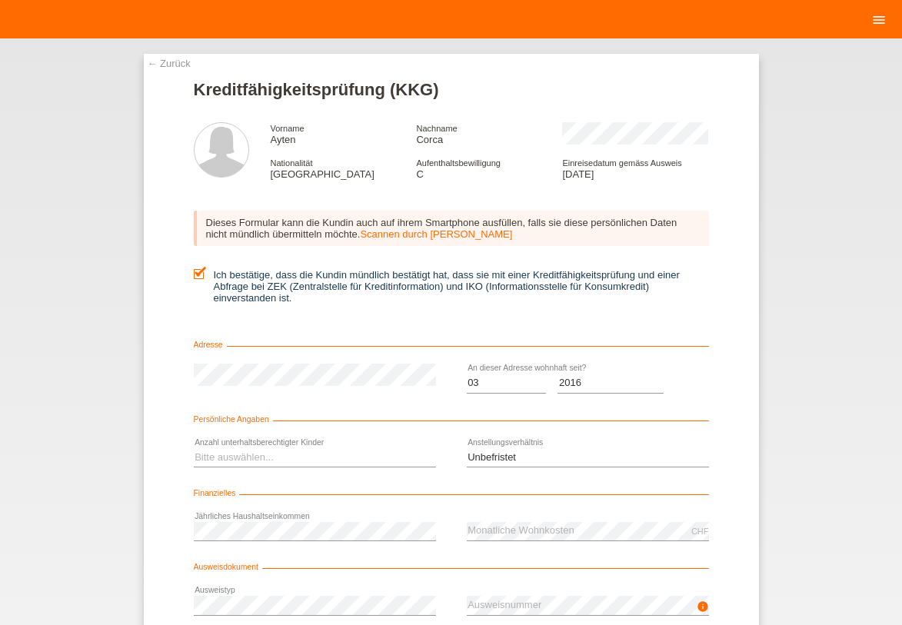
click at [874, 15] on icon "menu" at bounding box center [878, 19] width 15 height 15
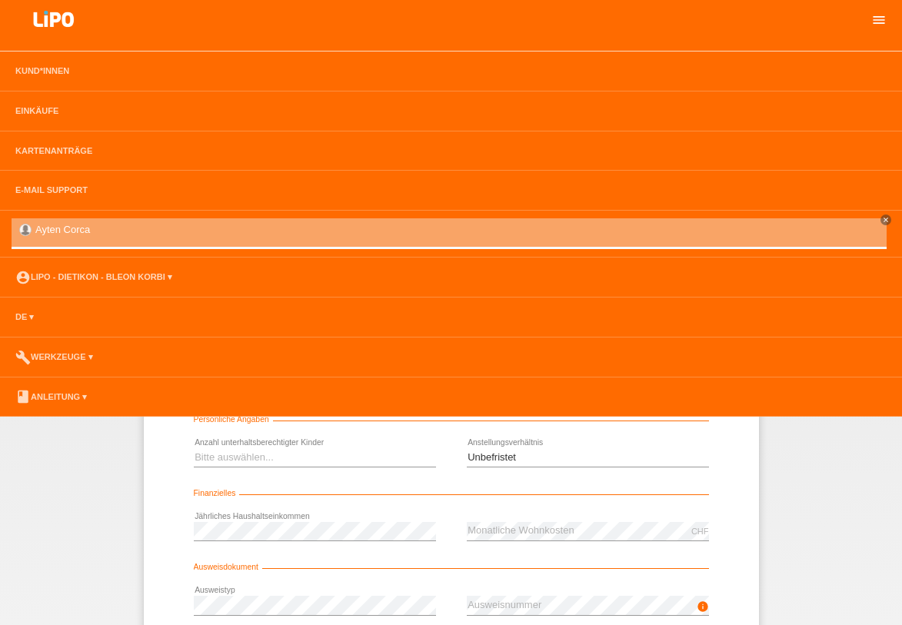
click at [874, 15] on icon "menu" at bounding box center [878, 19] width 15 height 15
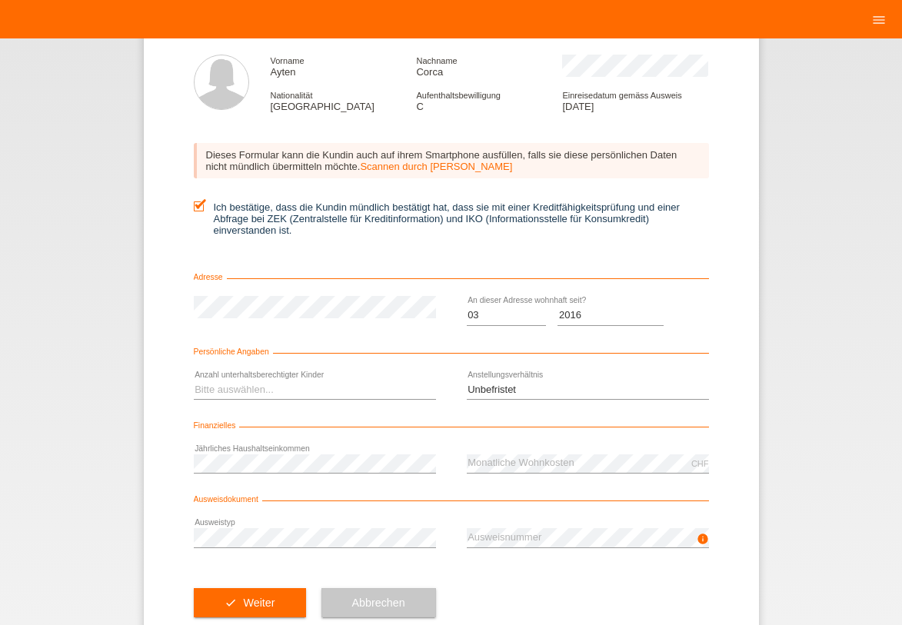
scroll to position [106, 0]
